Goal: Task Accomplishment & Management: Complete application form

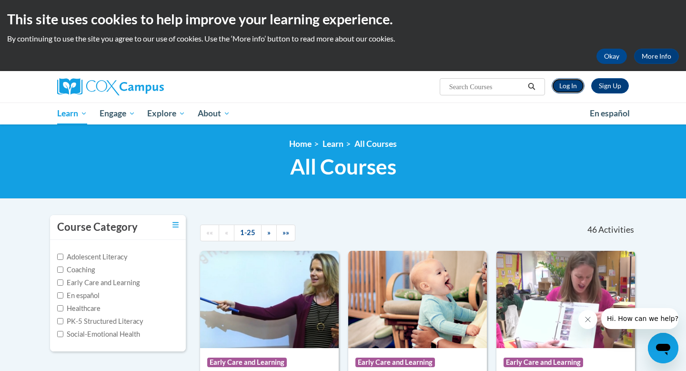
click at [576, 83] on link "Log In" at bounding box center [568, 85] width 33 height 15
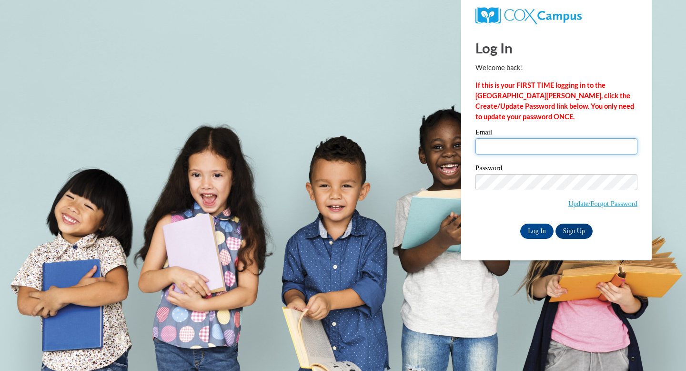
click at [516, 147] on input "Email" at bounding box center [557, 146] width 162 height 16
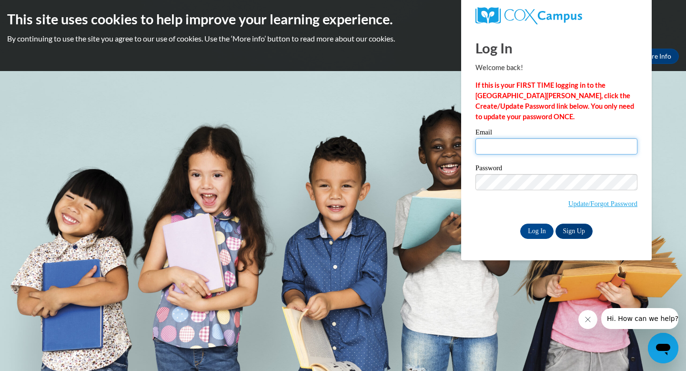
type input "[EMAIL_ADDRESS][DOMAIN_NAME]"
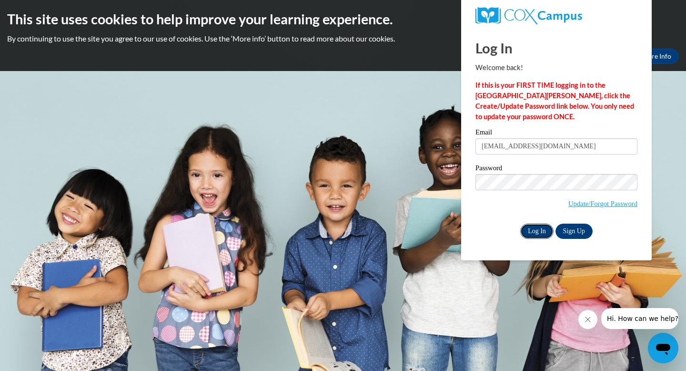
click at [542, 228] on input "Log In" at bounding box center [537, 231] width 33 height 15
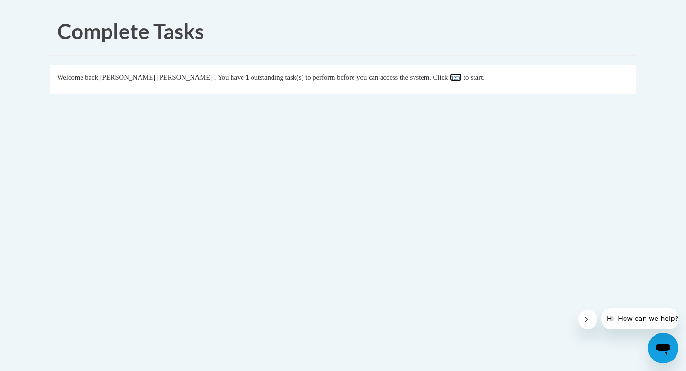
click at [450, 78] on link "here" at bounding box center [456, 77] width 12 height 8
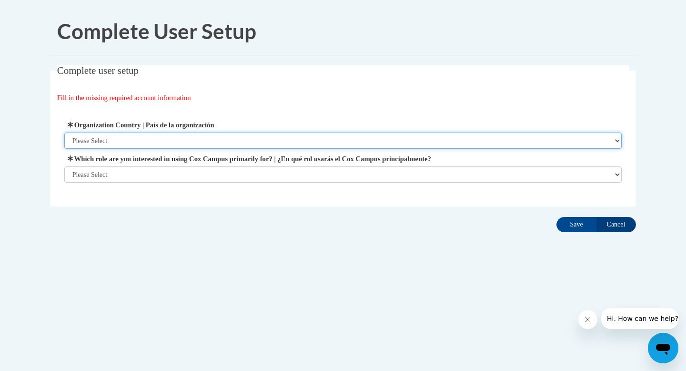
click at [309, 143] on select "Please Select United States | Estados Unidos Outside of the United States | Fue…" at bounding box center [343, 141] width 558 height 16
select select "ad49bcad-a171-4b2e-b99c-48b446064914"
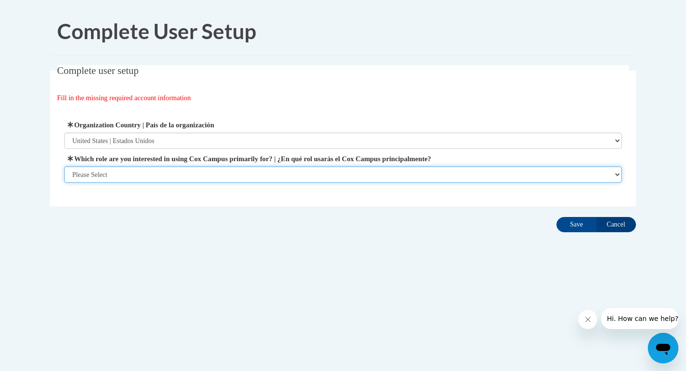
click at [300, 173] on select "Please Select College/University | Colegio/Universidad Community/Nonprofit Part…" at bounding box center [343, 174] width 558 height 16
select select "fbf2d438-af2f-41f8-98f1-81c410e29de3"
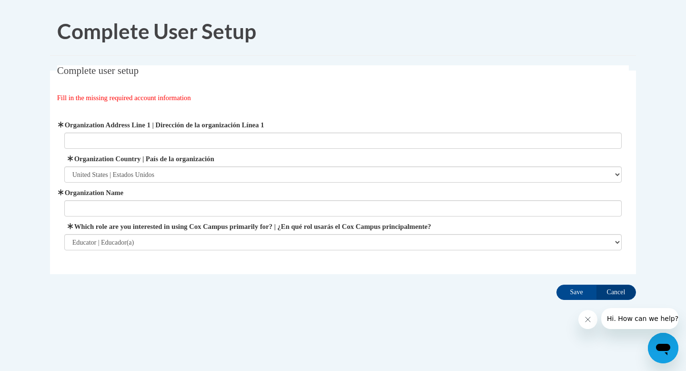
click at [406, 132] on span "Organization Address Line 1 | Dirección de la organización Línea 1" at bounding box center [343, 134] width 558 height 29
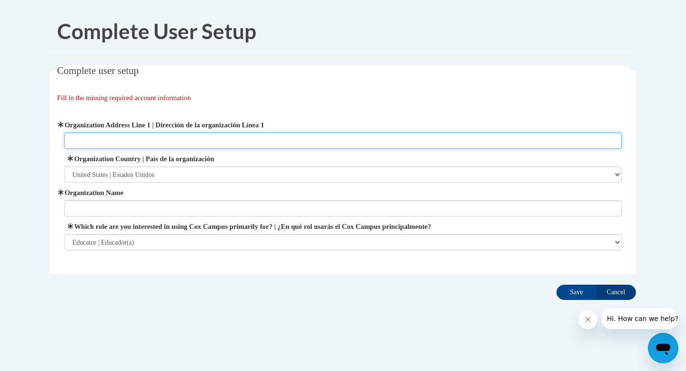
click at [407, 140] on input "Organization Address Line 1 | Dirección de la organización Línea 1" at bounding box center [343, 141] width 558 height 16
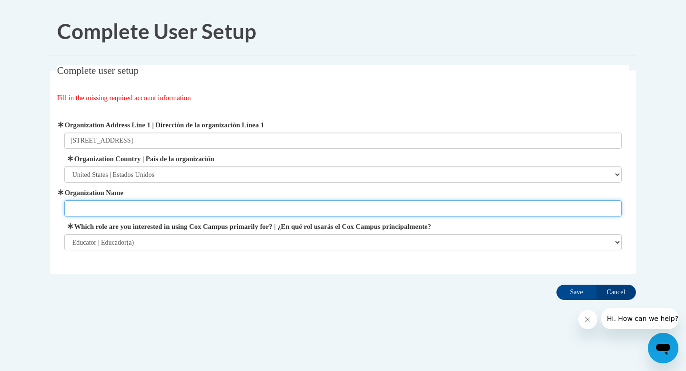
click at [77, 200] on input "Organization Name" at bounding box center [343, 208] width 558 height 16
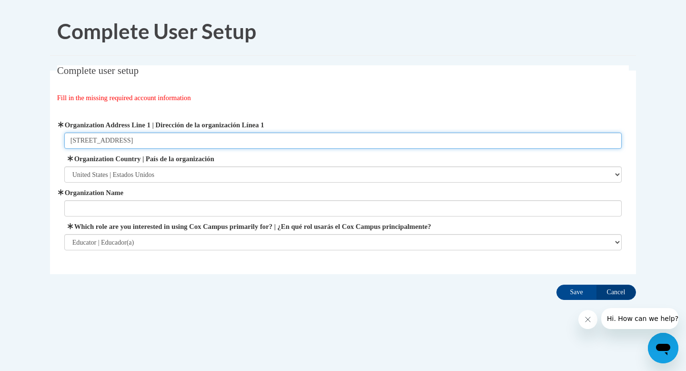
click at [179, 138] on input "3260 Northside Drive NW" at bounding box center [343, 141] width 558 height 16
type input "3260 Northside Drive NW; Atlanta, GA 30305"
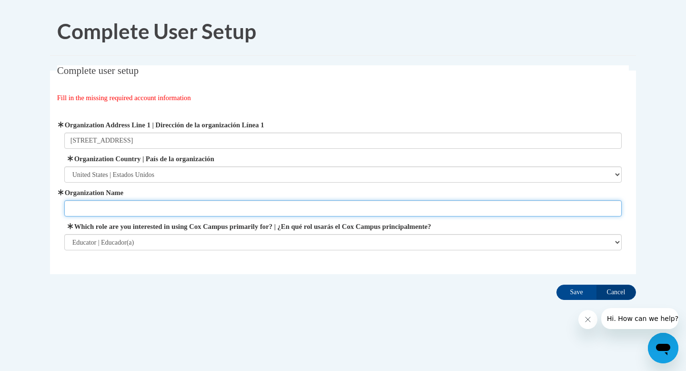
click at [76, 202] on input "Organization Name" at bounding box center [343, 208] width 558 height 16
type input "Atlanta Classical Academy"
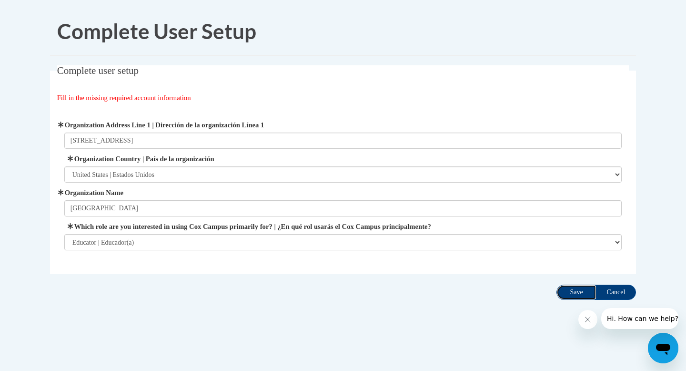
click at [571, 291] on input "Save" at bounding box center [577, 292] width 40 height 15
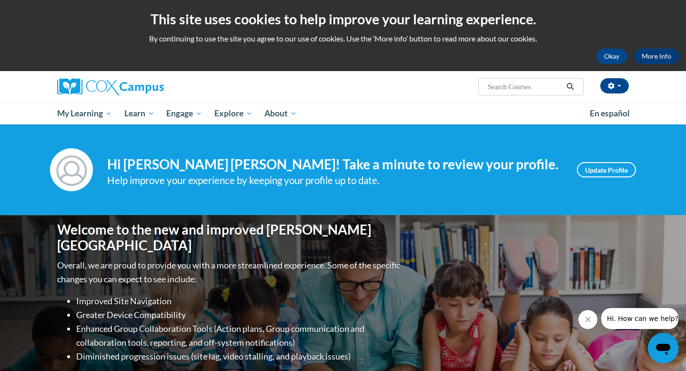
click at [327, 226] on div "Welcome to the new and improved [PERSON_NAME] Campus Overall, we are proud to p…" at bounding box center [343, 310] width 601 height 191
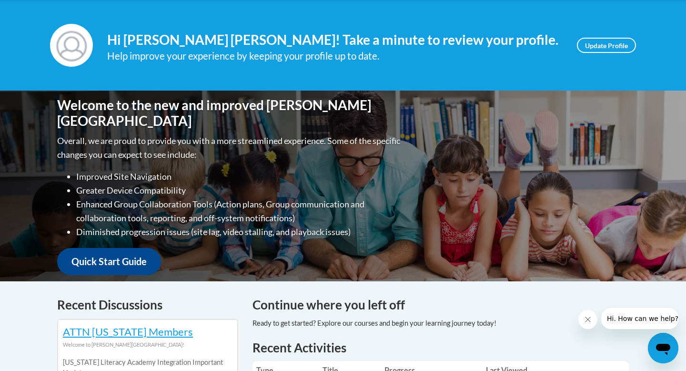
scroll to position [123, 0]
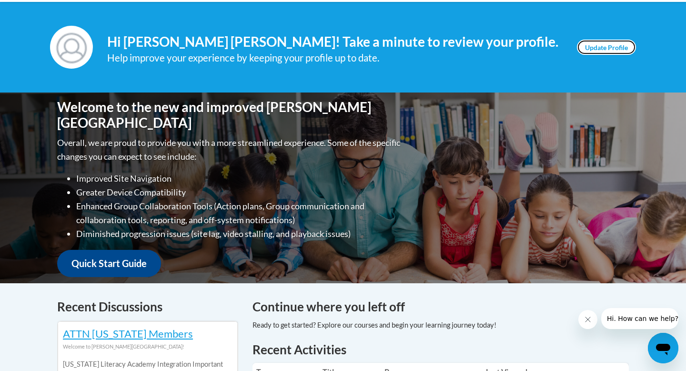
click at [596, 43] on link "Update Profile" at bounding box center [606, 47] width 59 height 15
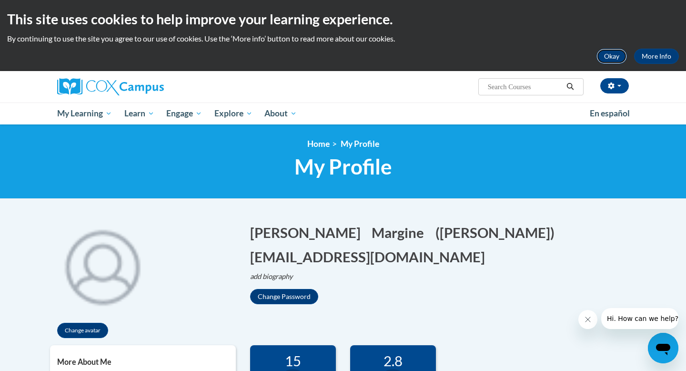
click at [614, 59] on button "Okay" at bounding box center [612, 56] width 31 height 15
